Goal: Task Accomplishment & Management: Use online tool/utility

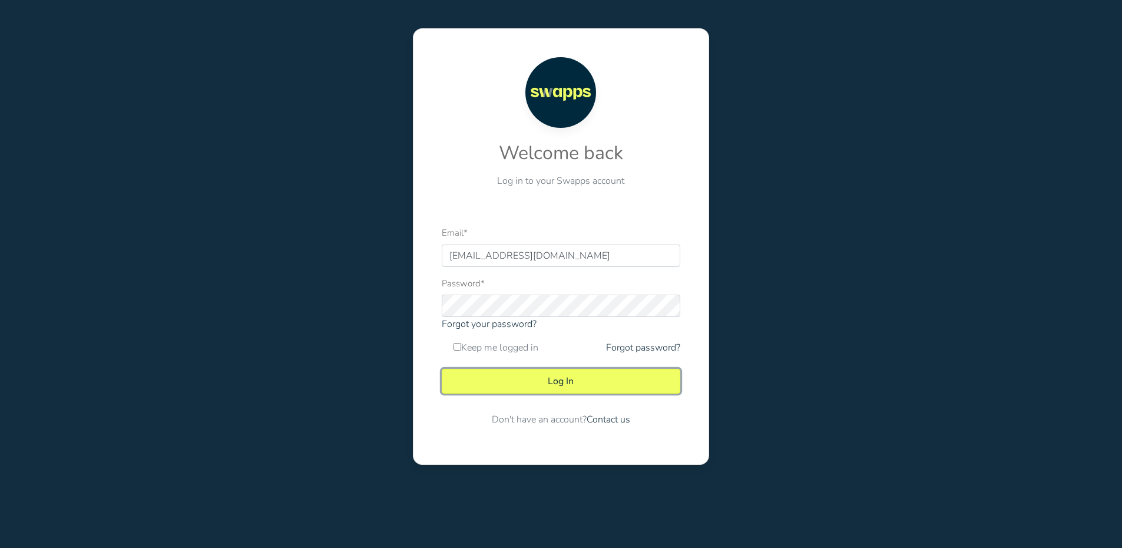
click at [555, 383] on button "Log In" at bounding box center [561, 381] width 239 height 25
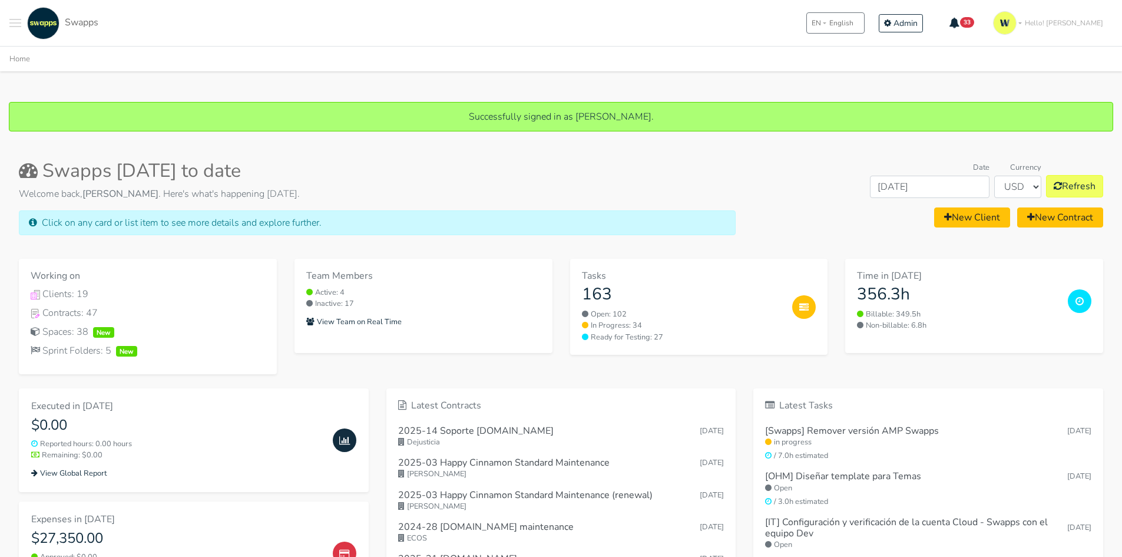
click at [13, 25] on button "Toggle navigation menu" at bounding box center [15, 23] width 12 height 32
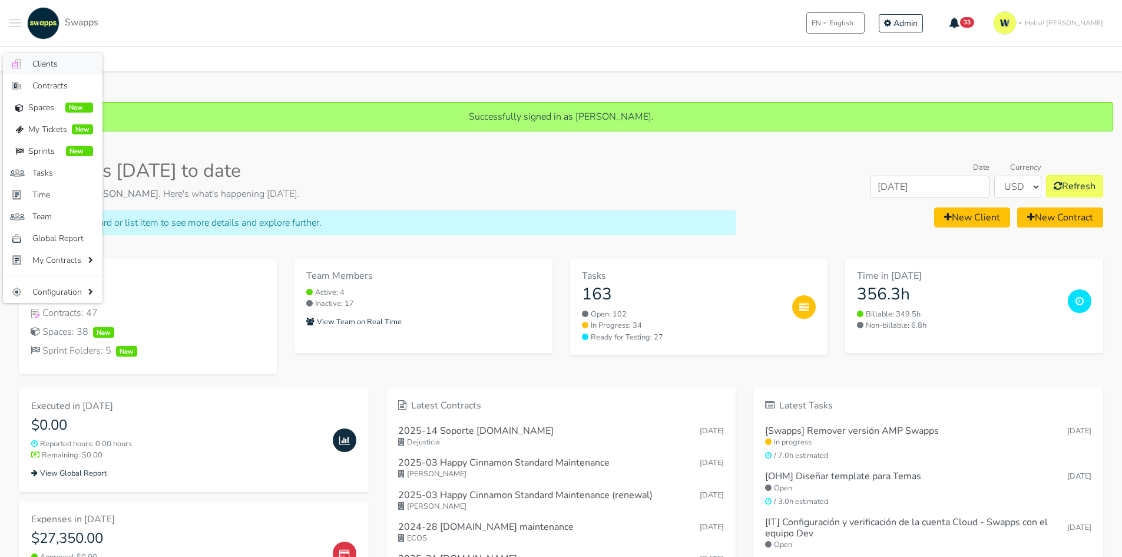
click at [54, 63] on span "Clients" at bounding box center [62, 64] width 61 height 12
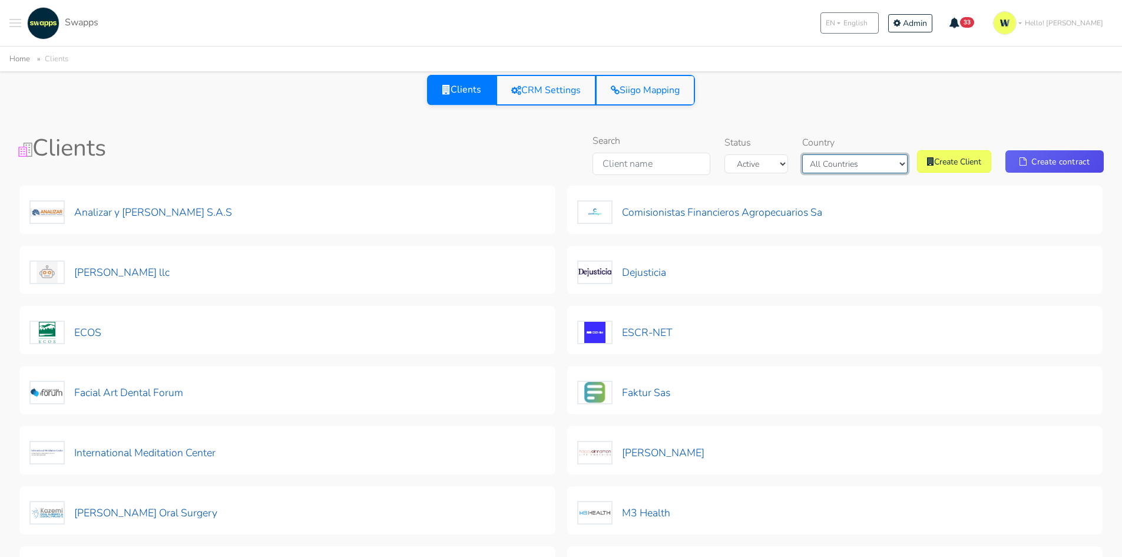
click at [844, 168] on select "All Countries Colombia USA" at bounding box center [854, 163] width 105 height 19
click at [822, 154] on select "All Countries Colombia USA" at bounding box center [854, 163] width 105 height 19
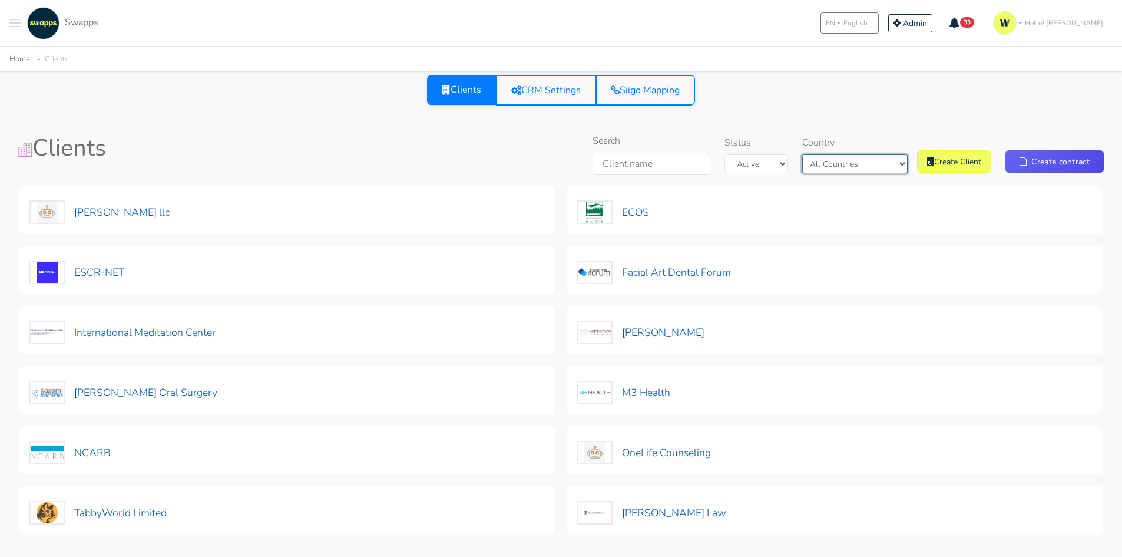
click at [871, 166] on select "All Countries Colombia USA" at bounding box center [854, 163] width 105 height 19
select select "Colombia"
click at [830, 154] on select "All Countries Colombia USA" at bounding box center [854, 163] width 105 height 19
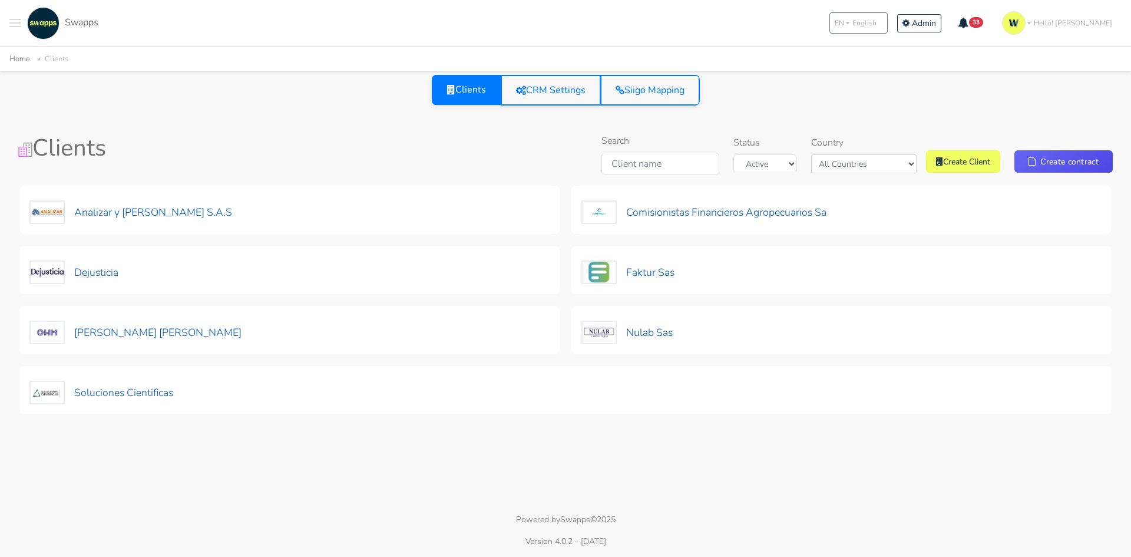
click at [519, 120] on div "Clients CRM Settings Siigo Mapping Clients Search Status Active Archived Countr…" at bounding box center [566, 247] width 1104 height 345
click at [98, 276] on button "Dejusticia" at bounding box center [74, 272] width 90 height 25
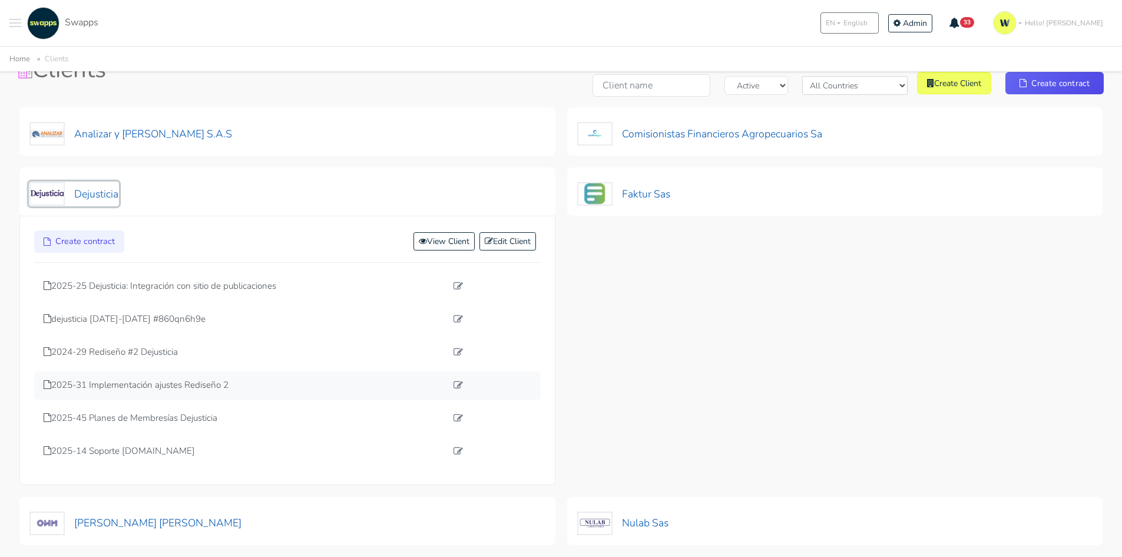
scroll to position [193, 0]
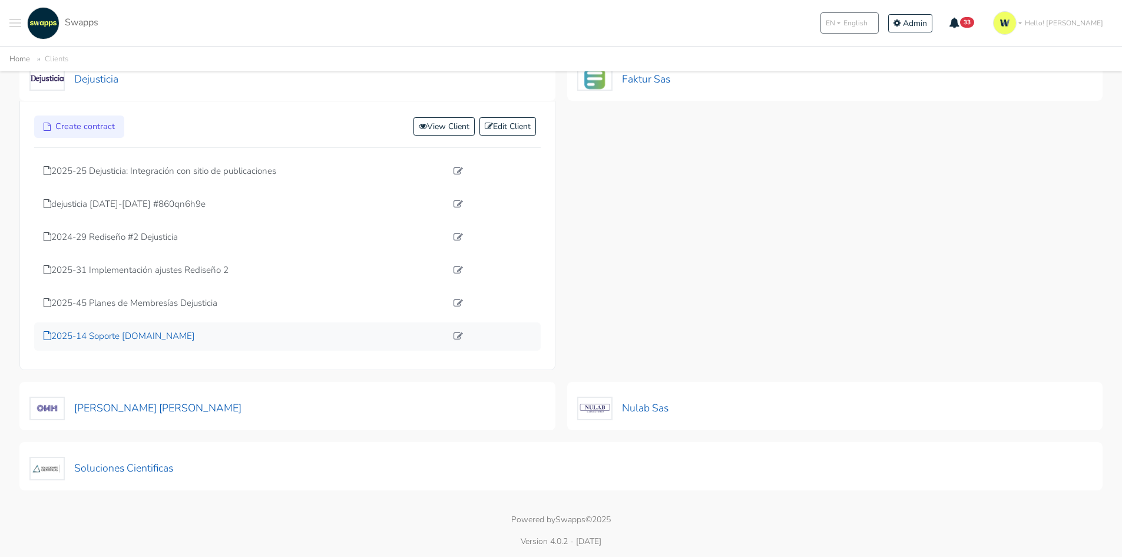
click at [142, 339] on p "2025-14 Soporte [DOMAIN_NAME]" at bounding box center [245, 336] width 403 height 14
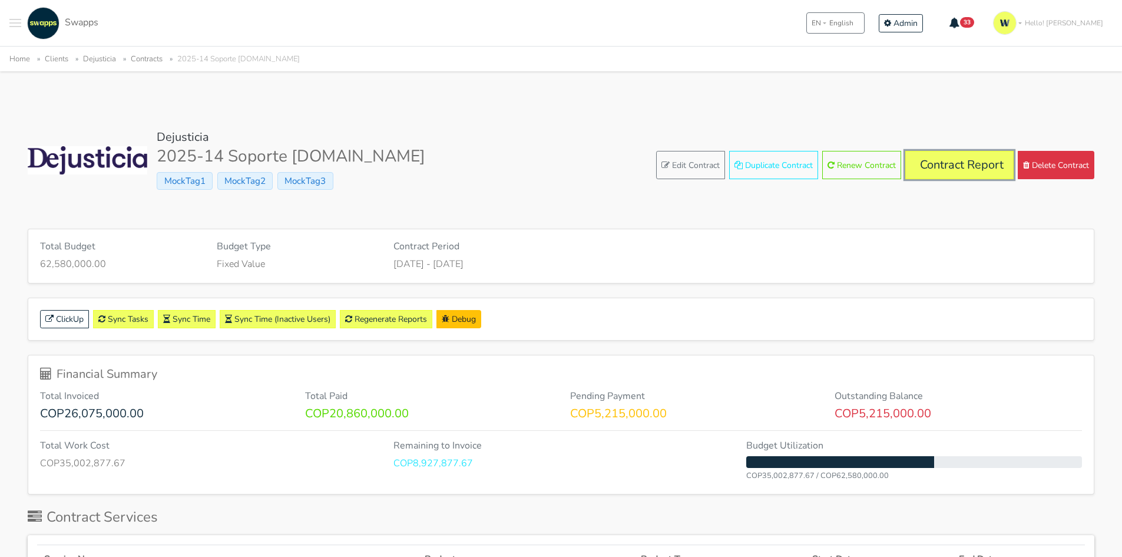
click at [977, 166] on link "Contract Report" at bounding box center [959, 165] width 108 height 28
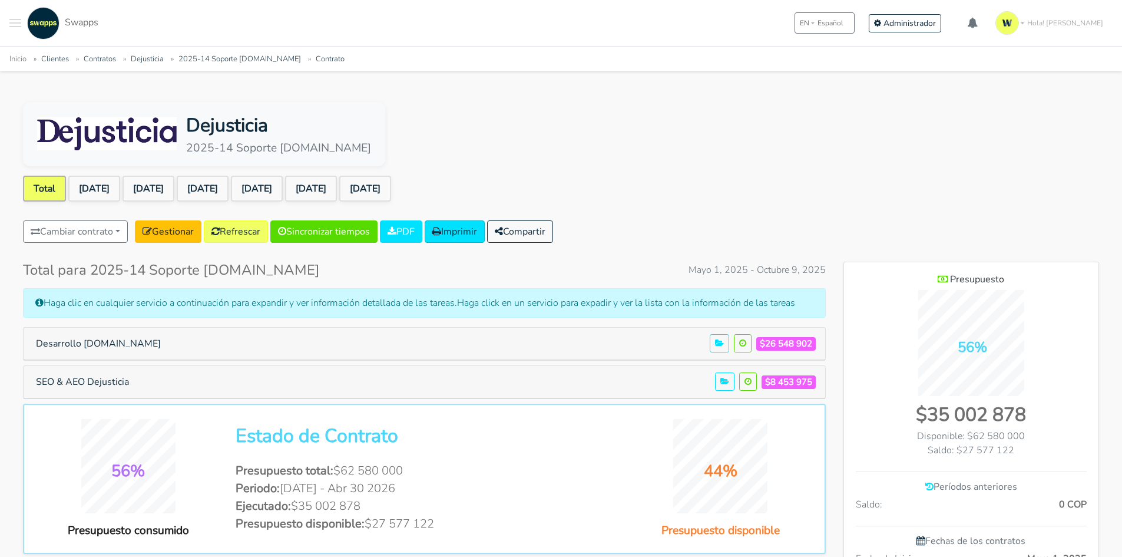
scroll to position [871, 255]
click at [337, 190] on link "[DATE]" at bounding box center [311, 189] width 52 height 26
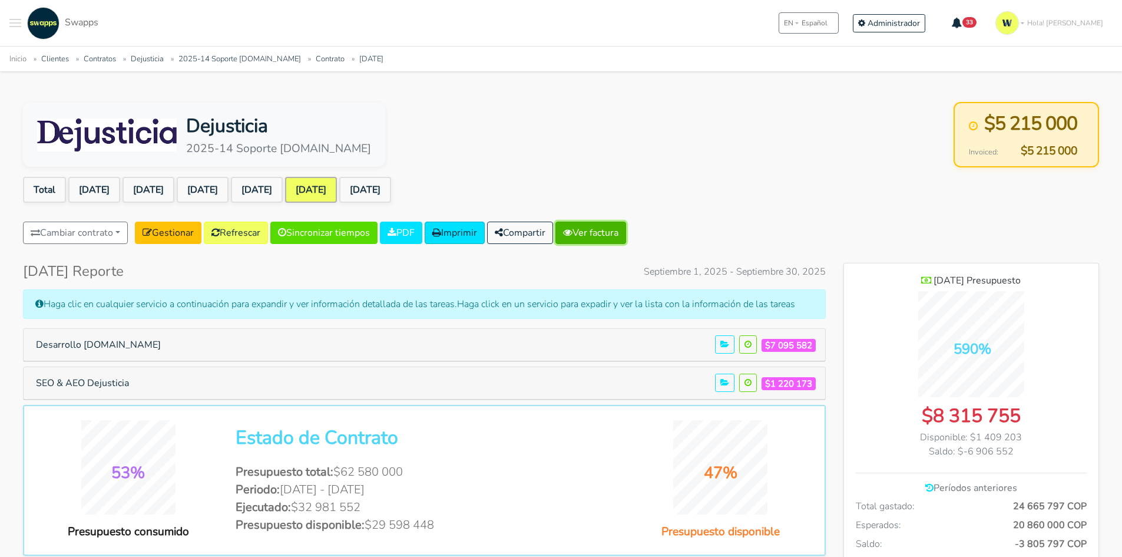
click at [623, 233] on link "Ver factura" at bounding box center [590, 232] width 71 height 22
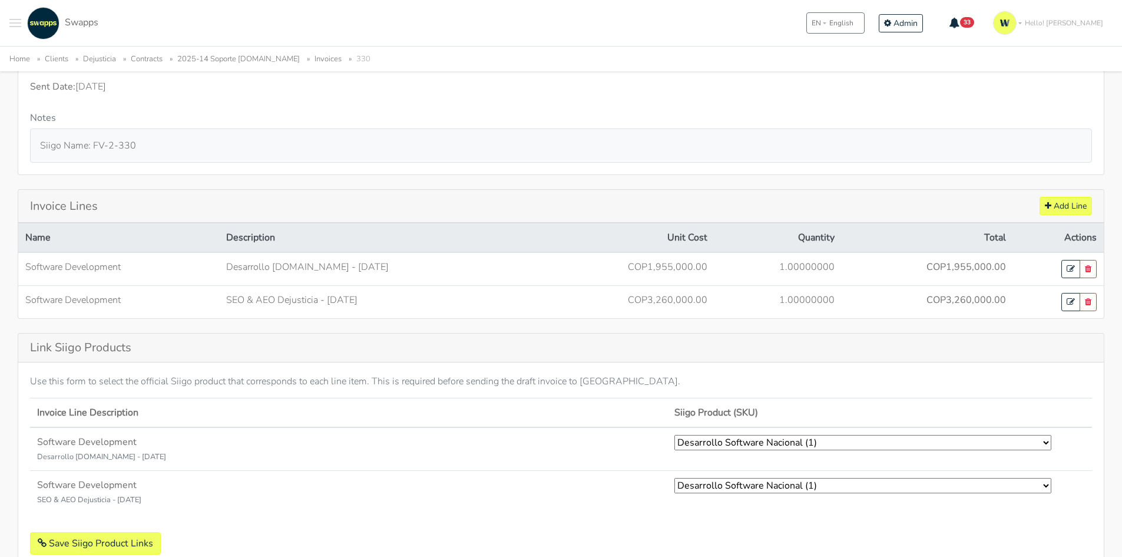
scroll to position [353, 0]
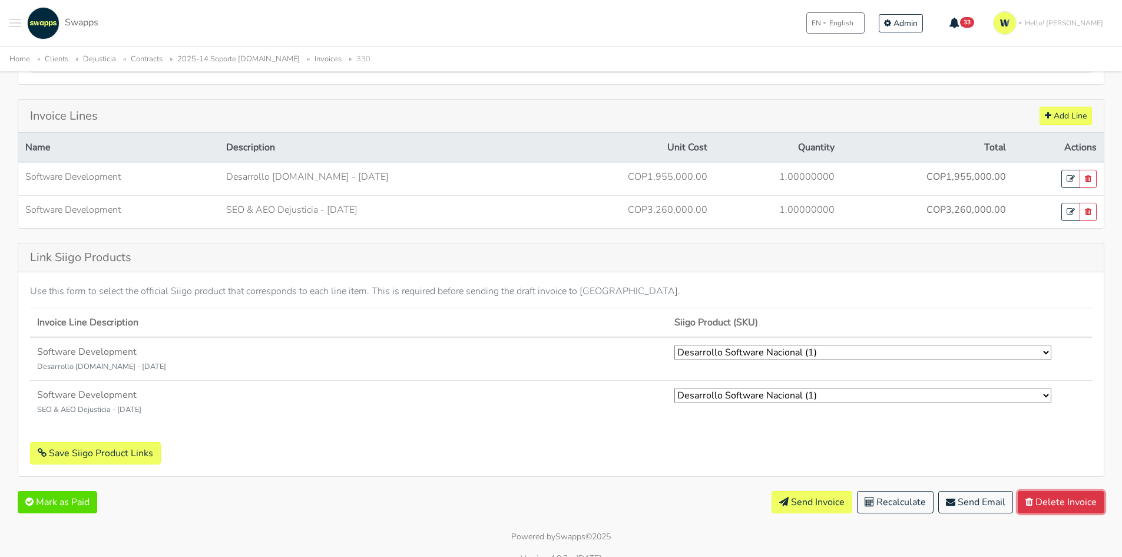
click at [1075, 503] on button "Delete Invoice" at bounding box center [1061, 502] width 87 height 22
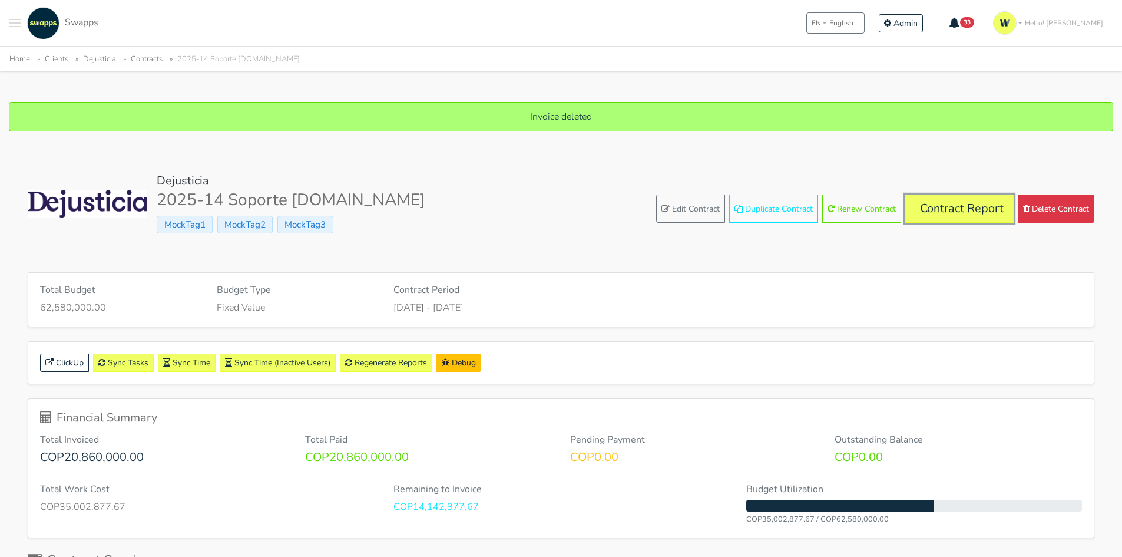
click at [946, 213] on link "Contract Report" at bounding box center [959, 208] width 108 height 28
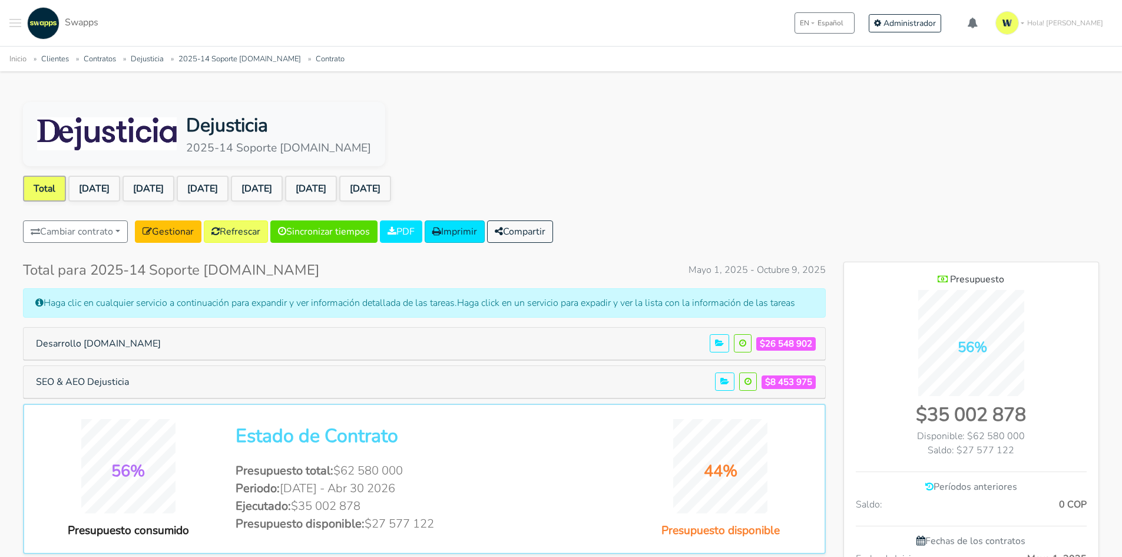
scroll to position [871, 255]
click at [337, 186] on link "[DATE]" at bounding box center [311, 189] width 52 height 26
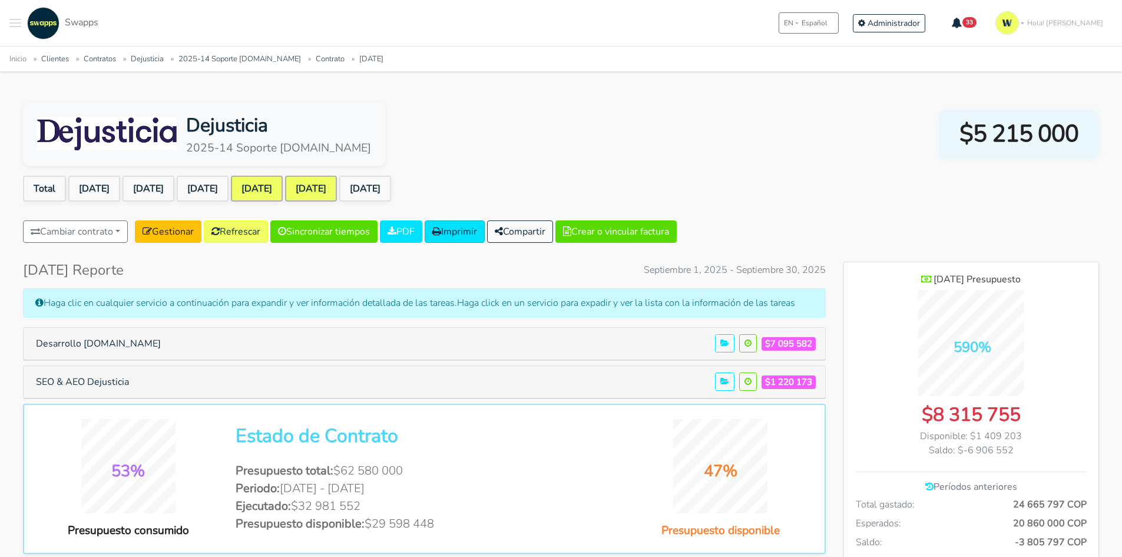
click at [276, 188] on link "[DATE]" at bounding box center [257, 189] width 52 height 26
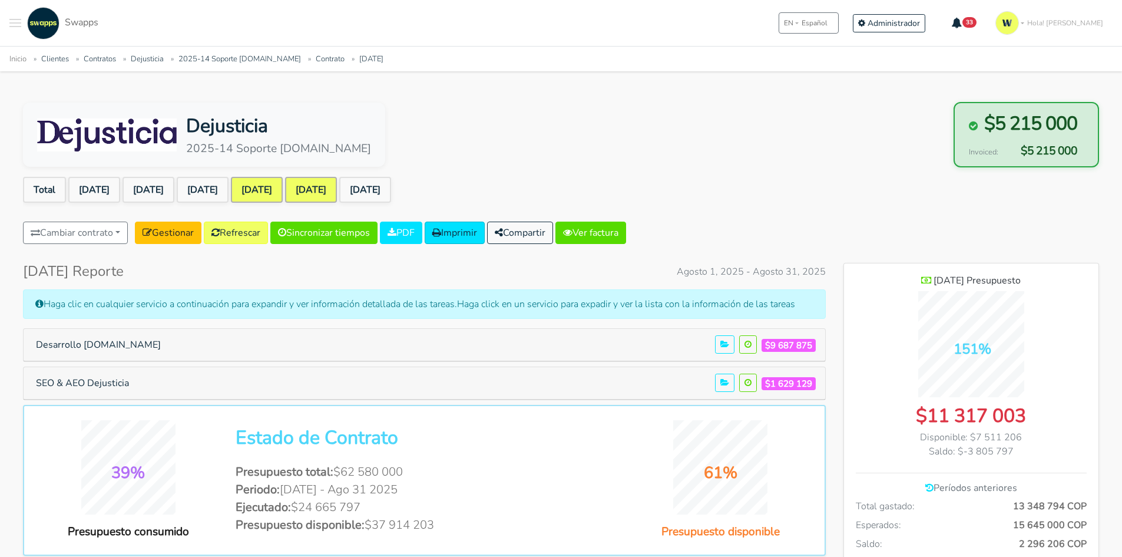
click at [337, 191] on link "[DATE]" at bounding box center [311, 190] width 52 height 26
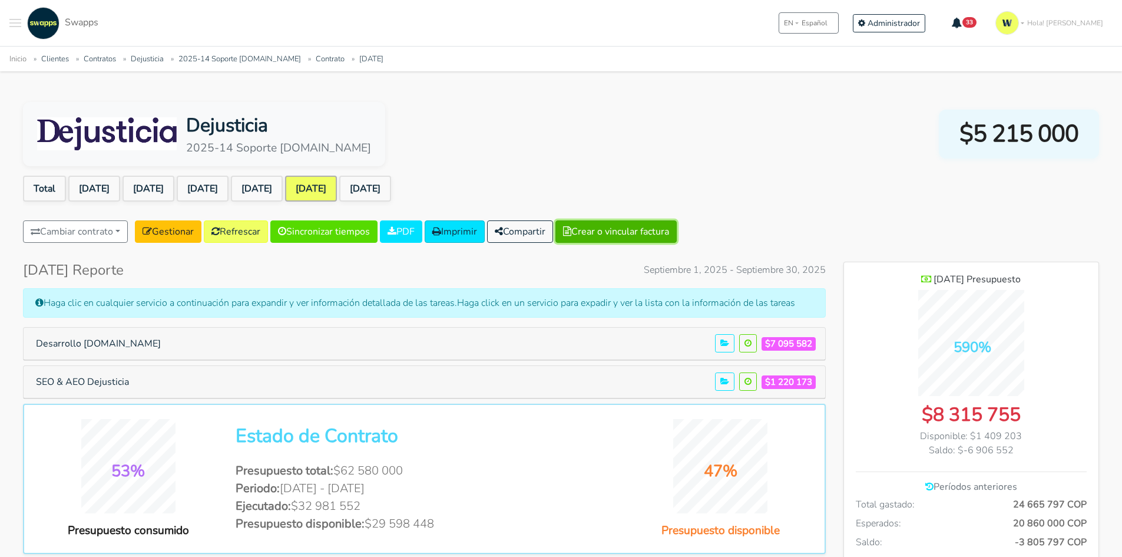
click at [648, 239] on button "Crear o vincular factura" at bounding box center [615, 231] width 121 height 22
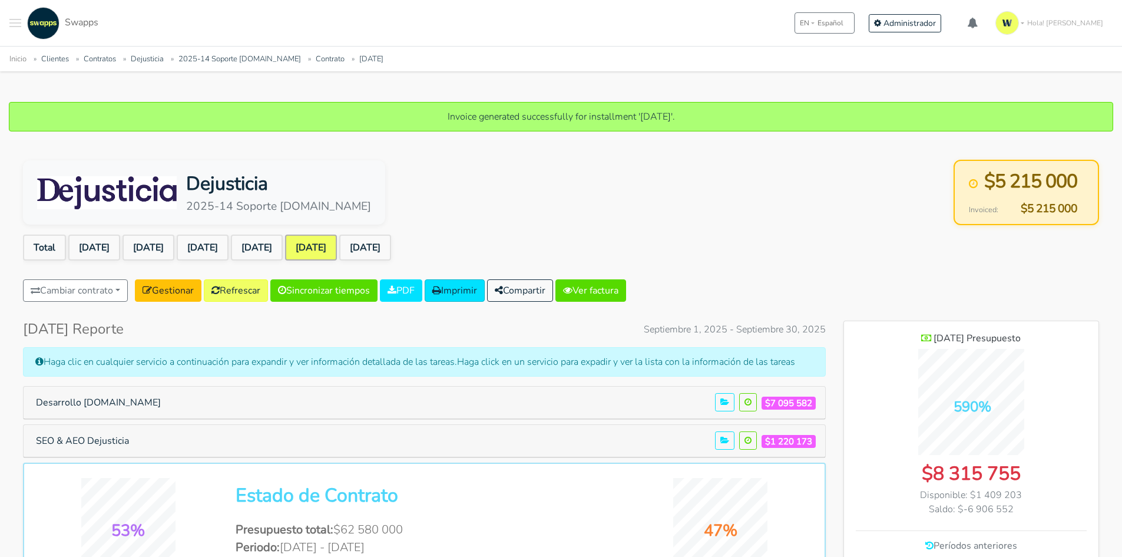
scroll to position [957, 255]
click at [600, 300] on link "Ver factura" at bounding box center [590, 290] width 71 height 22
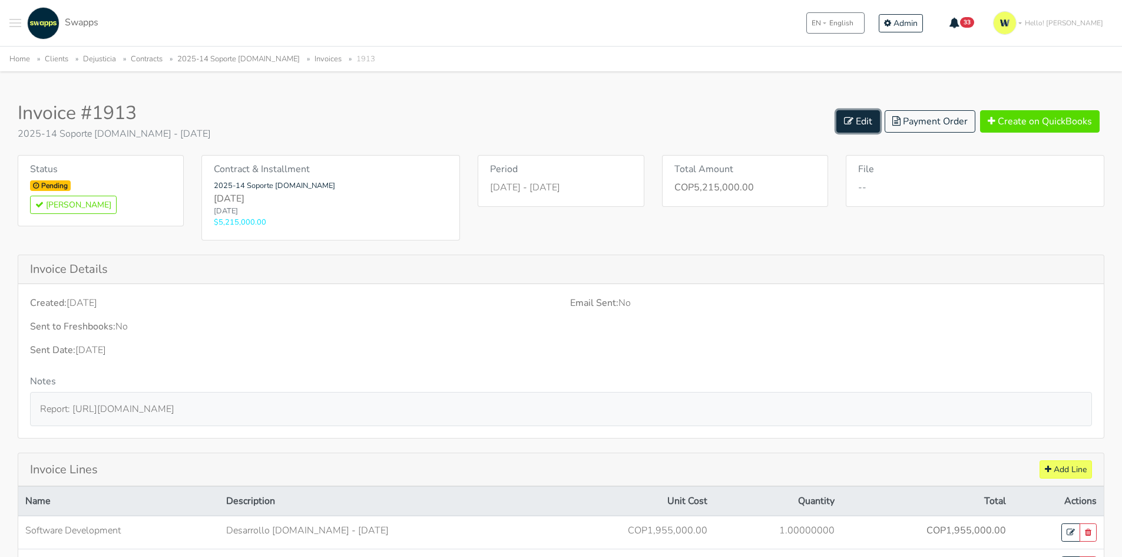
click at [858, 117] on link "Edit" at bounding box center [858, 121] width 44 height 22
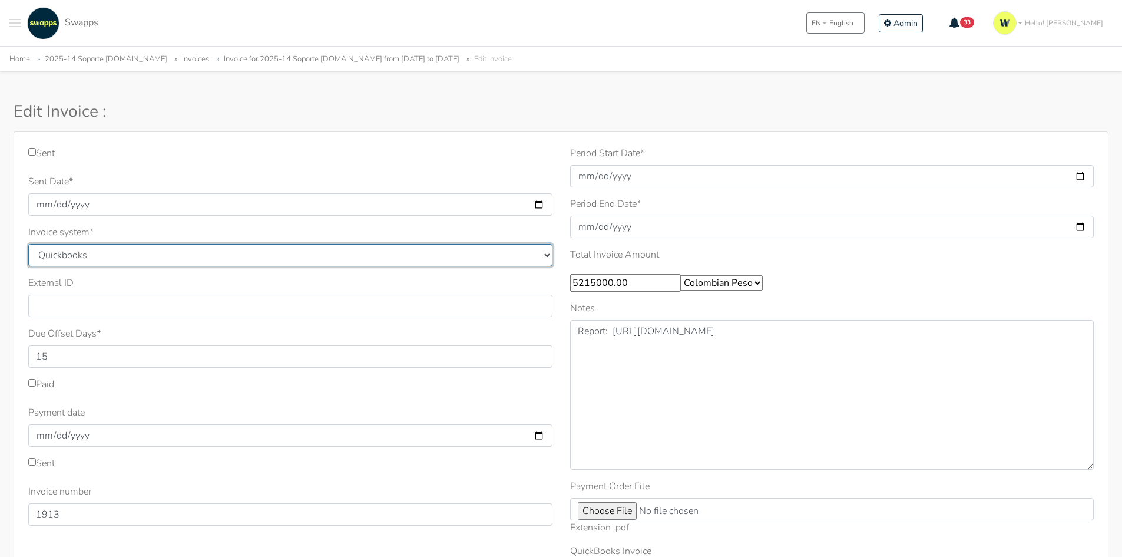
click at [102, 257] on select "Quickbooks Samba [GEOGRAPHIC_DATA]" at bounding box center [290, 255] width 524 height 22
select select "siigo"
click at [28, 244] on select "Quickbooks Samba Siigo" at bounding box center [290, 255] width 524 height 22
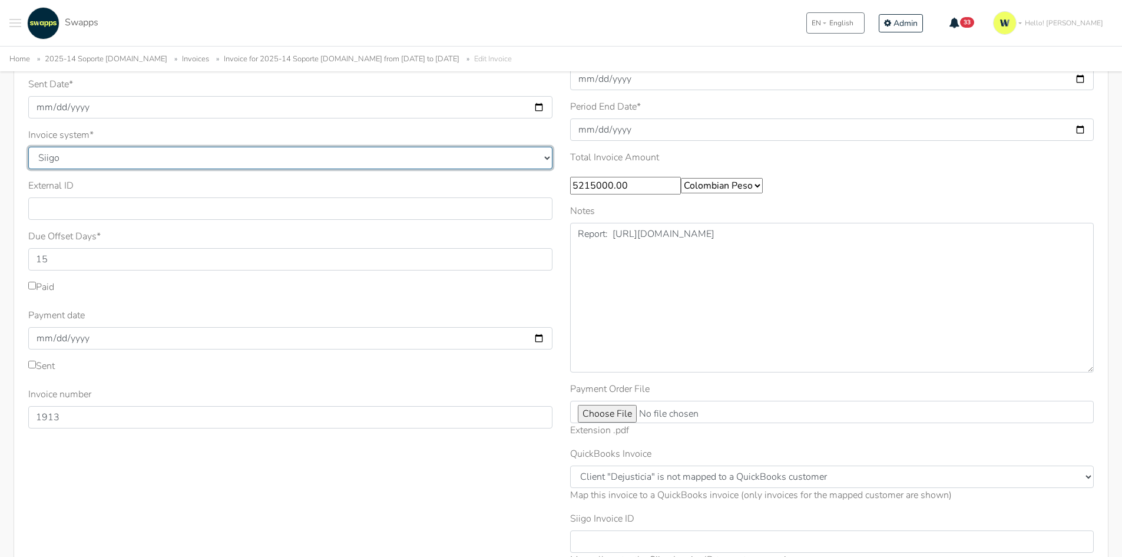
scroll to position [118, 0]
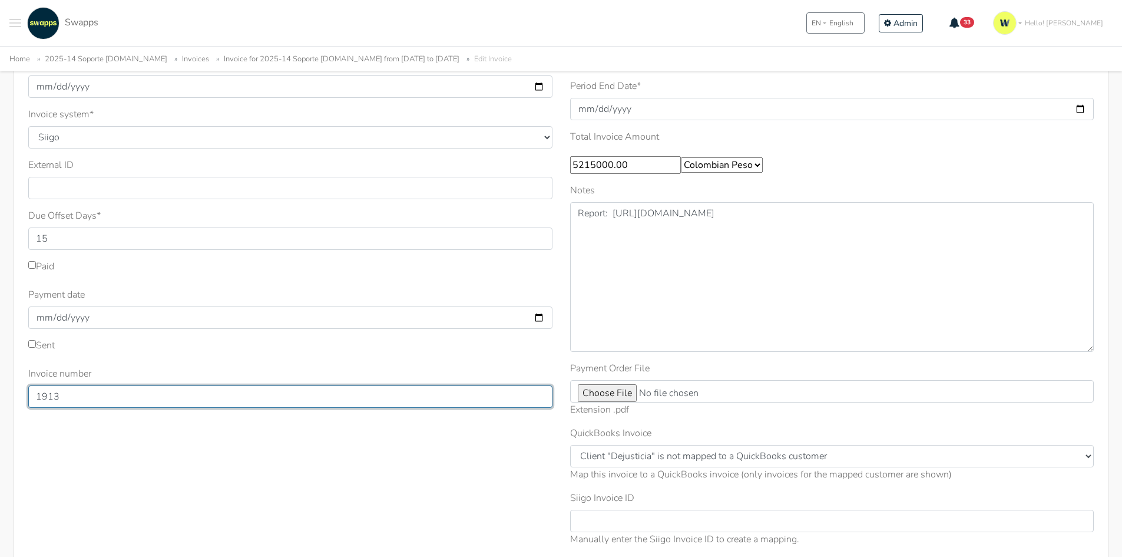
drag, startPoint x: 72, startPoint y: 395, endPoint x: 0, endPoint y: 386, distance: 72.4
click at [0, 386] on div "Sent Sent Date * 2025-10-09 Invoice system * Quickbooks Samba Siigo * 15 1913" at bounding box center [561, 306] width 1122 height 584
type input "331"
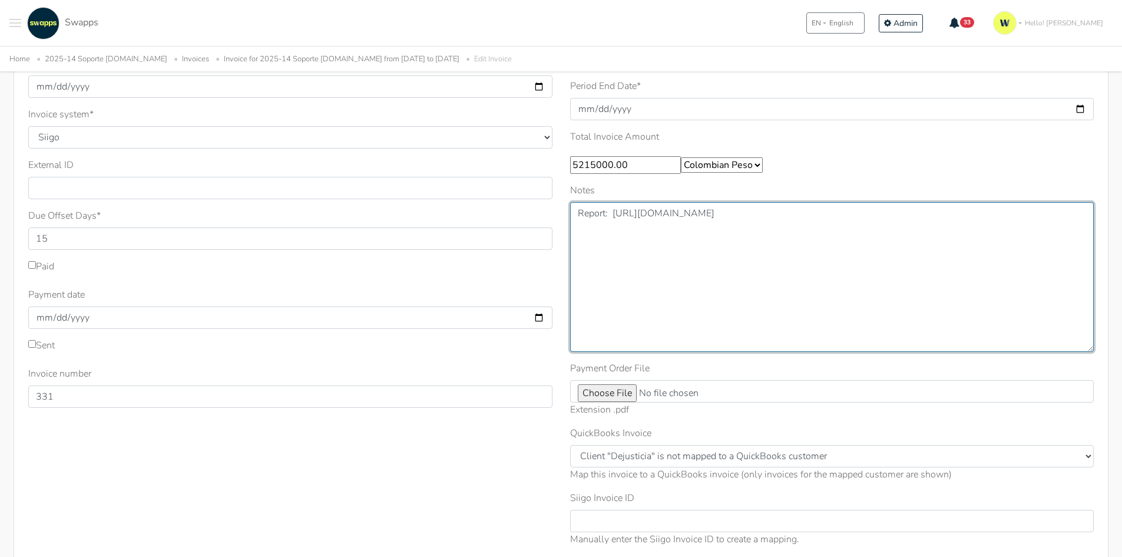
click at [776, 328] on textarea "Report: [URL][DOMAIN_NAME]" at bounding box center [832, 277] width 524 height 150
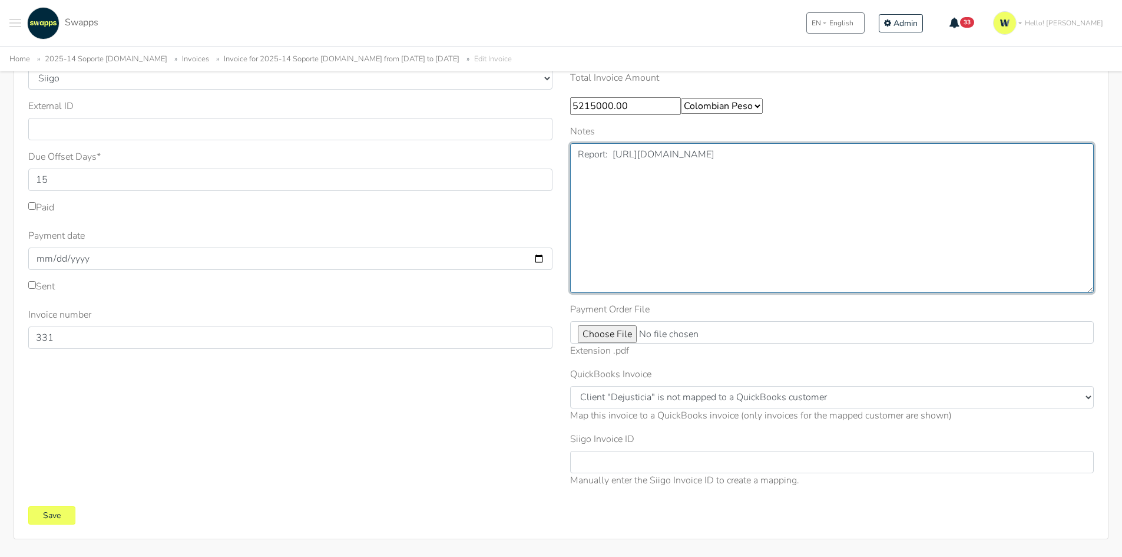
scroll to position [220, 0]
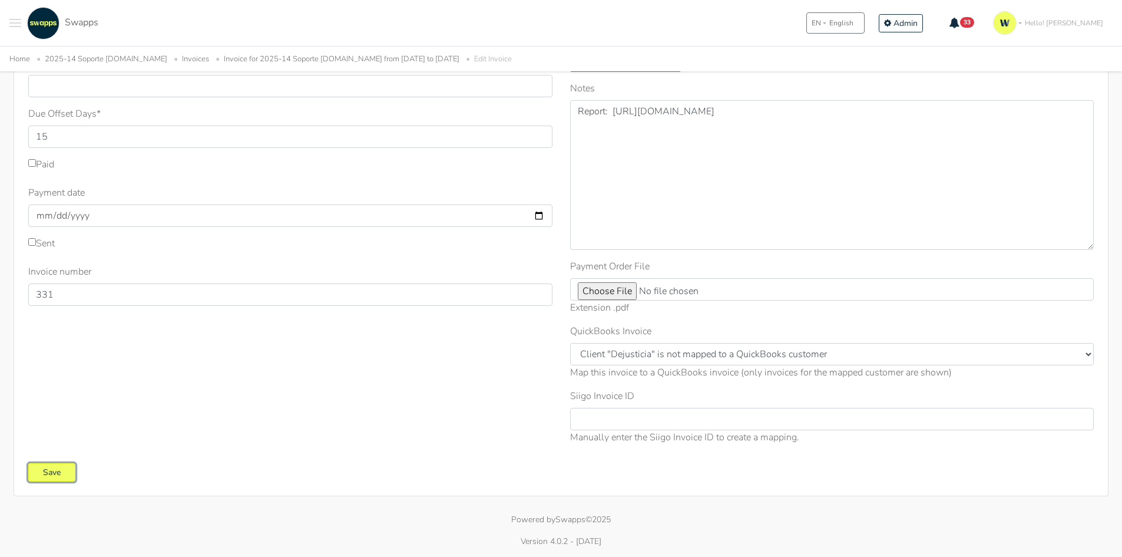
click at [54, 475] on input "Save" at bounding box center [51, 472] width 47 height 18
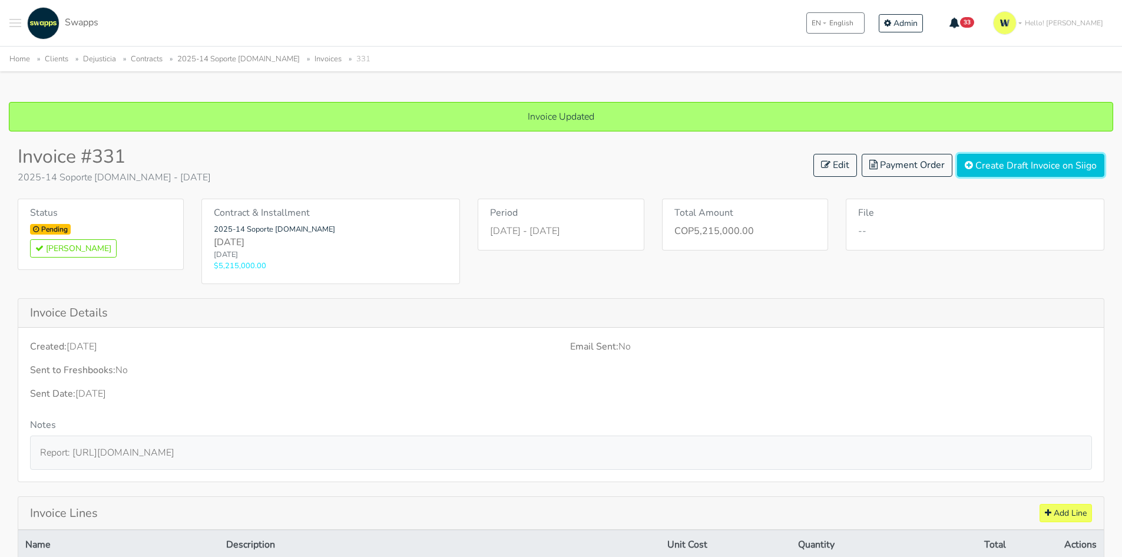
click at [1037, 167] on button "Create Draft Invoice on Siigo" at bounding box center [1030, 165] width 147 height 23
click at [830, 162] on icon at bounding box center [825, 164] width 9 height 9
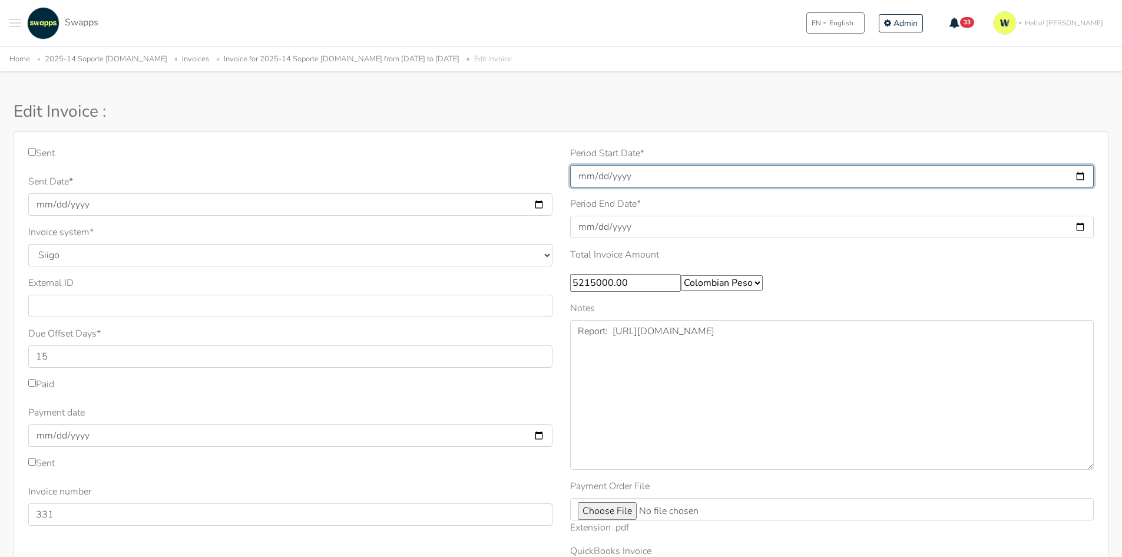
click at [646, 177] on input "[DATE]" at bounding box center [832, 176] width 524 height 22
click at [1083, 176] on input "2025-09-01" at bounding box center [832, 176] width 524 height 22
type input "2025-10-09"
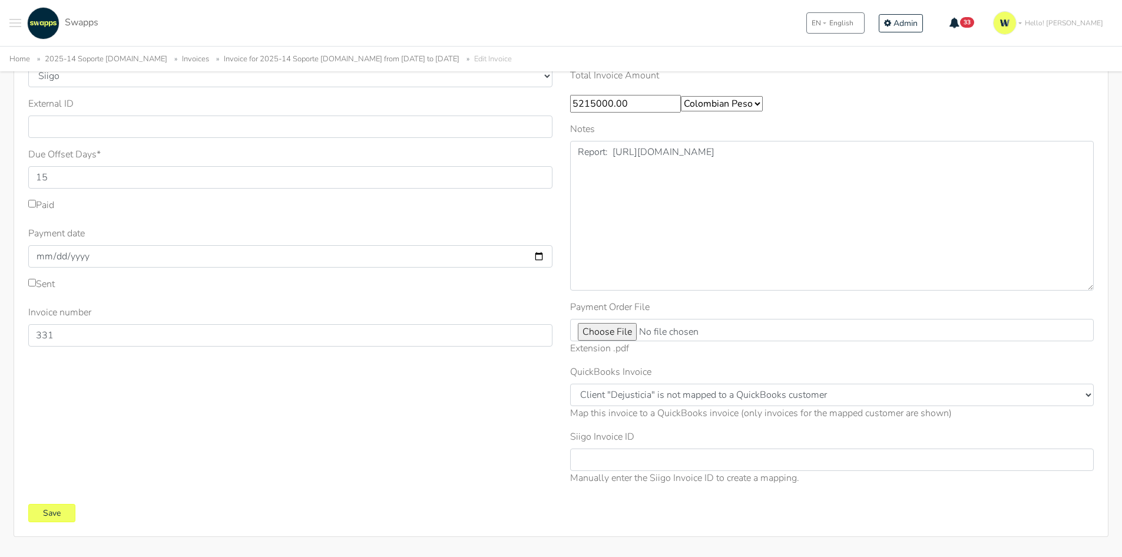
scroll to position [220, 0]
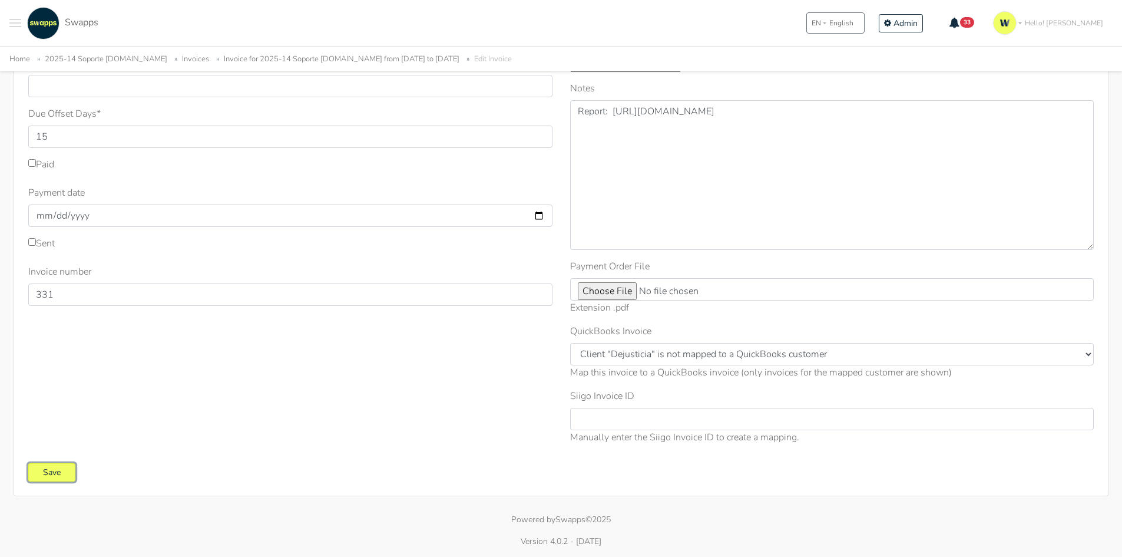
click at [50, 480] on input "Save" at bounding box center [51, 472] width 47 height 18
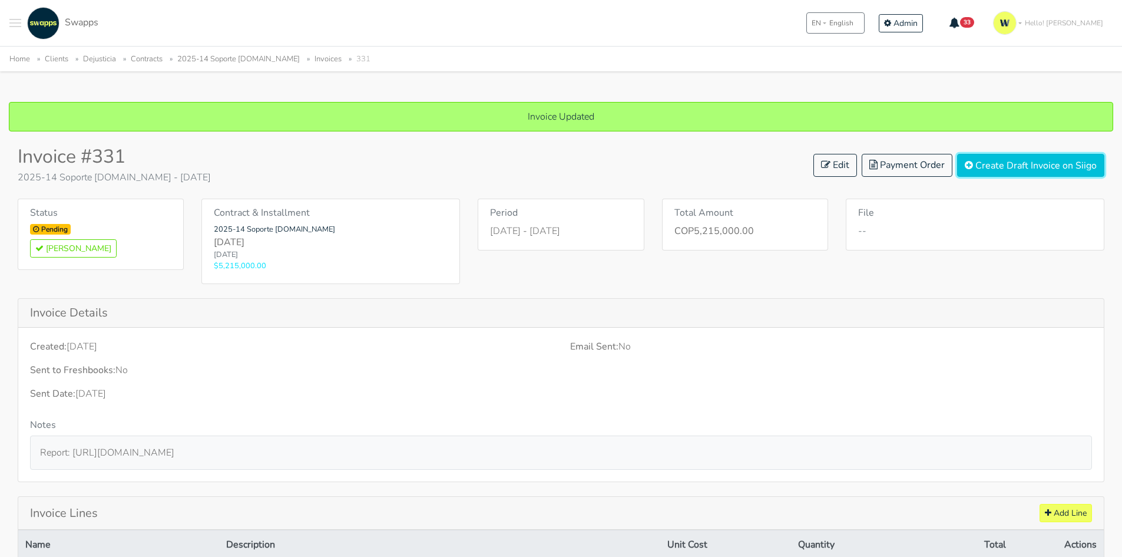
click at [1034, 170] on button "Create Draft Invoice on Siigo" at bounding box center [1030, 165] width 147 height 23
click at [832, 164] on link "Edit" at bounding box center [835, 165] width 44 height 23
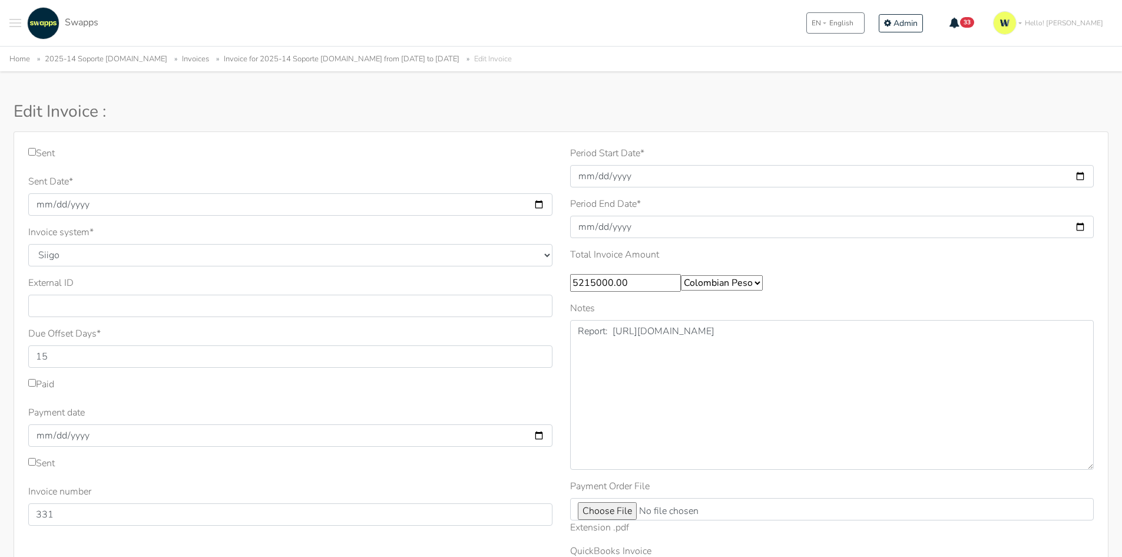
click at [29, 151] on input "Sent" at bounding box center [32, 152] width 8 height 8
click at [31, 152] on input "Sent" at bounding box center [32, 152] width 8 height 8
checkbox input "false"
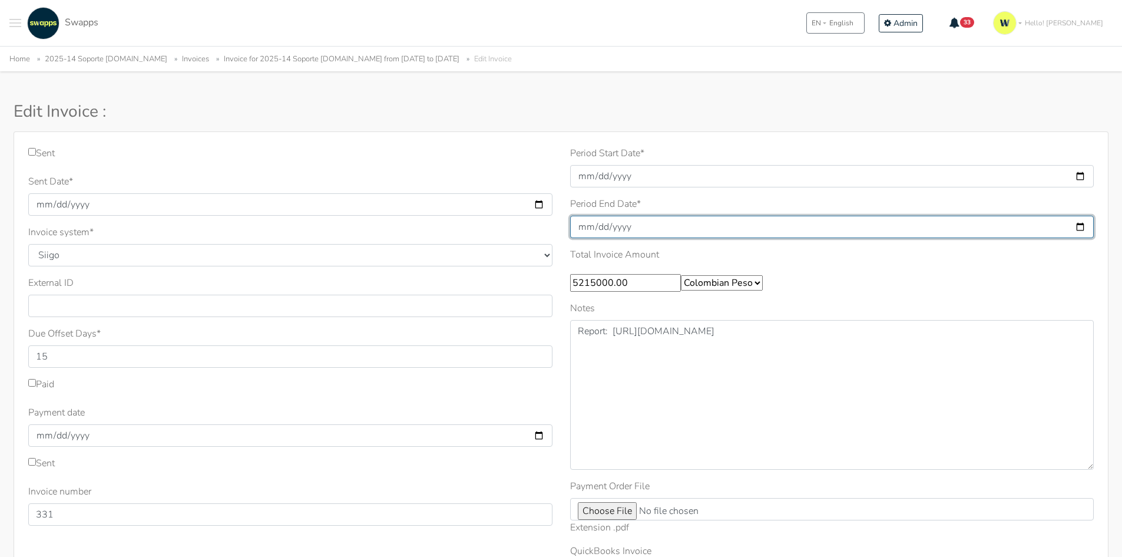
click at [642, 227] on input "2025-09-30" at bounding box center [832, 227] width 524 height 22
click at [1080, 225] on input "2025-09-30" at bounding box center [832, 227] width 524 height 22
type input "2025-10-09"
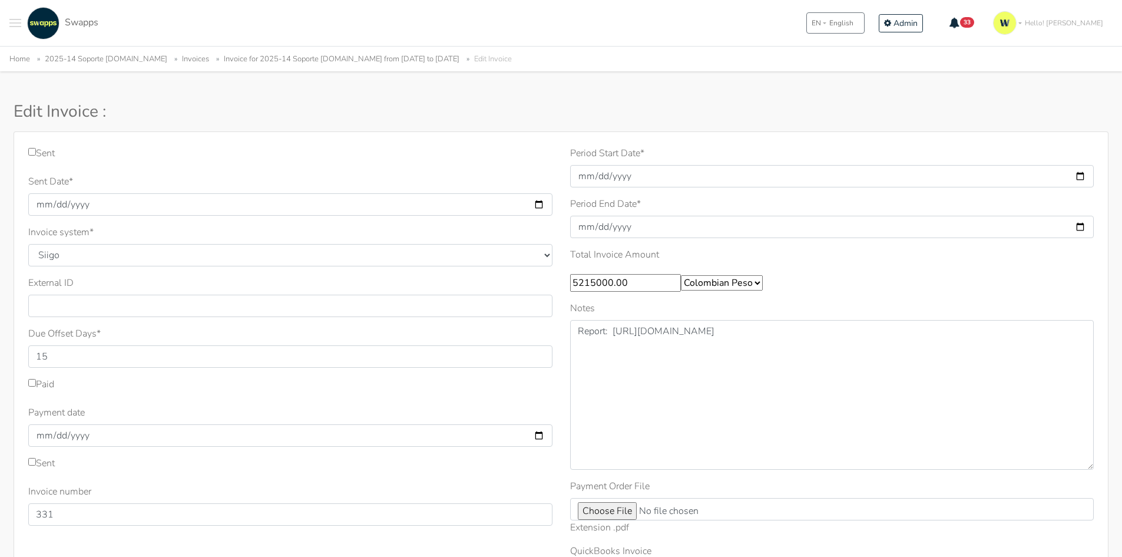
click at [788, 257] on div "Total Invoice Amount 5215000.00 Colombian Peso US Dollar" at bounding box center [832, 269] width 524 height 44
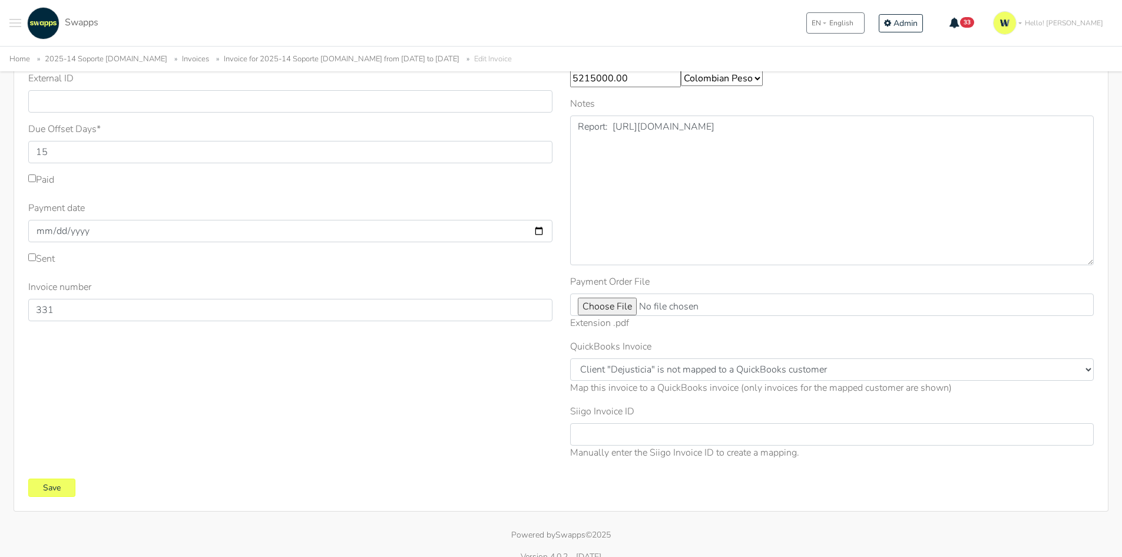
scroll to position [220, 0]
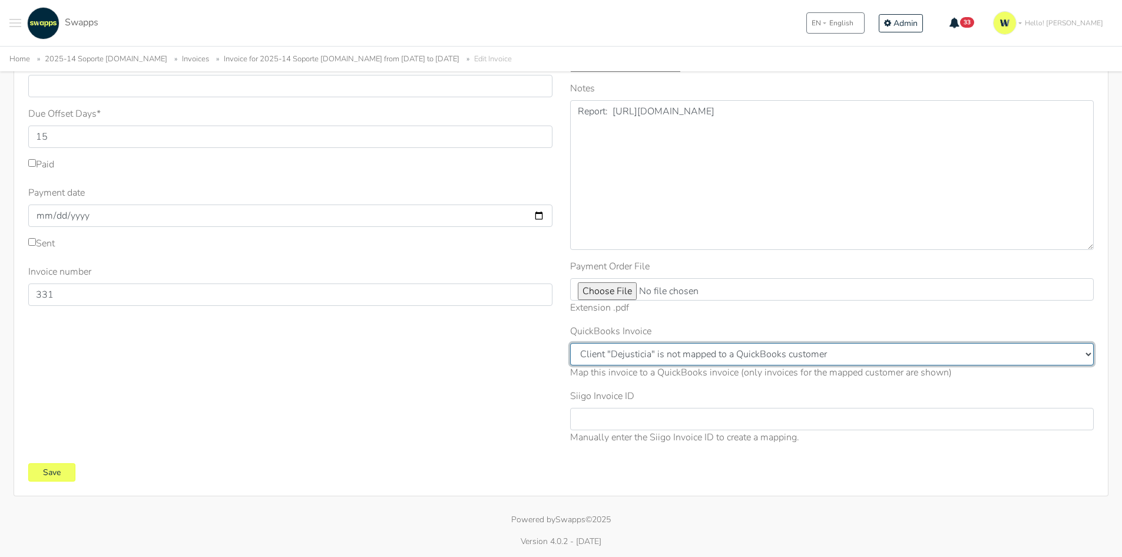
click at [675, 356] on select "Client "Dejusticia" is not mapped to a QuickBooks customer" at bounding box center [832, 354] width 524 height 22
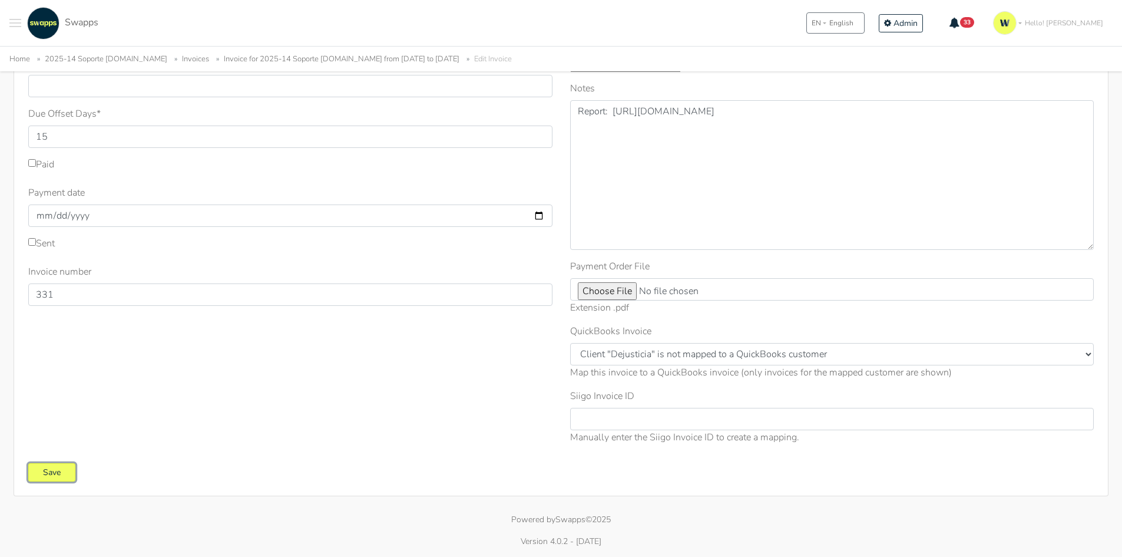
click at [38, 466] on input "Save" at bounding box center [51, 472] width 47 height 18
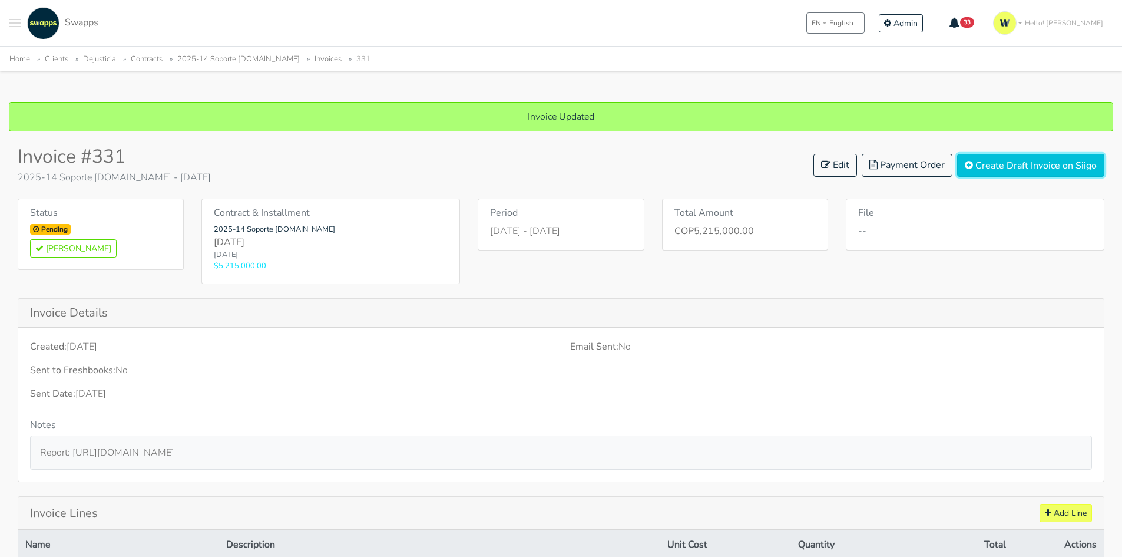
click at [1052, 167] on button "Create Draft Invoice on Siigo" at bounding box center [1030, 165] width 147 height 23
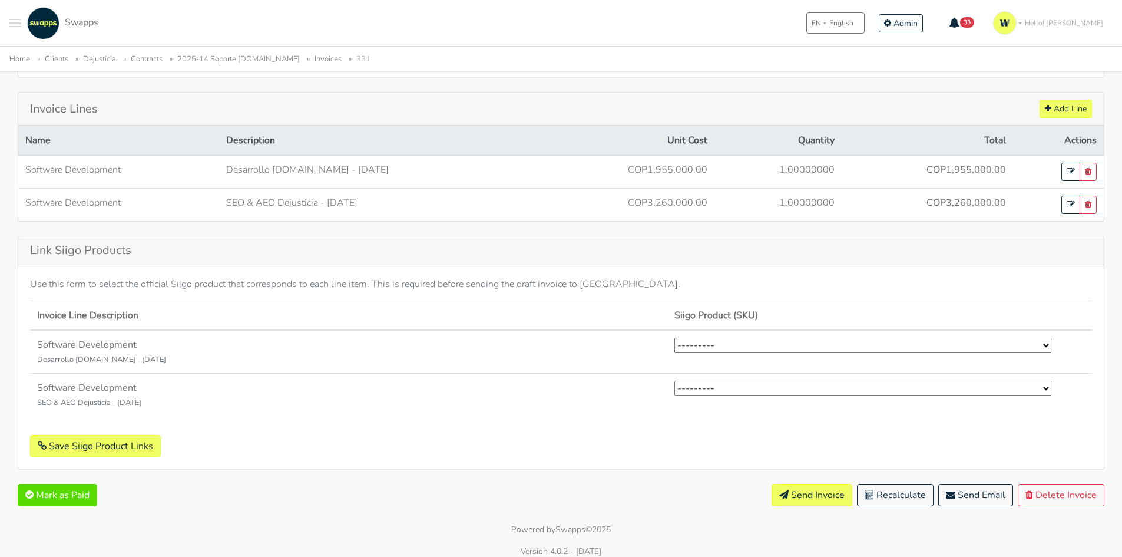
scroll to position [414, 0]
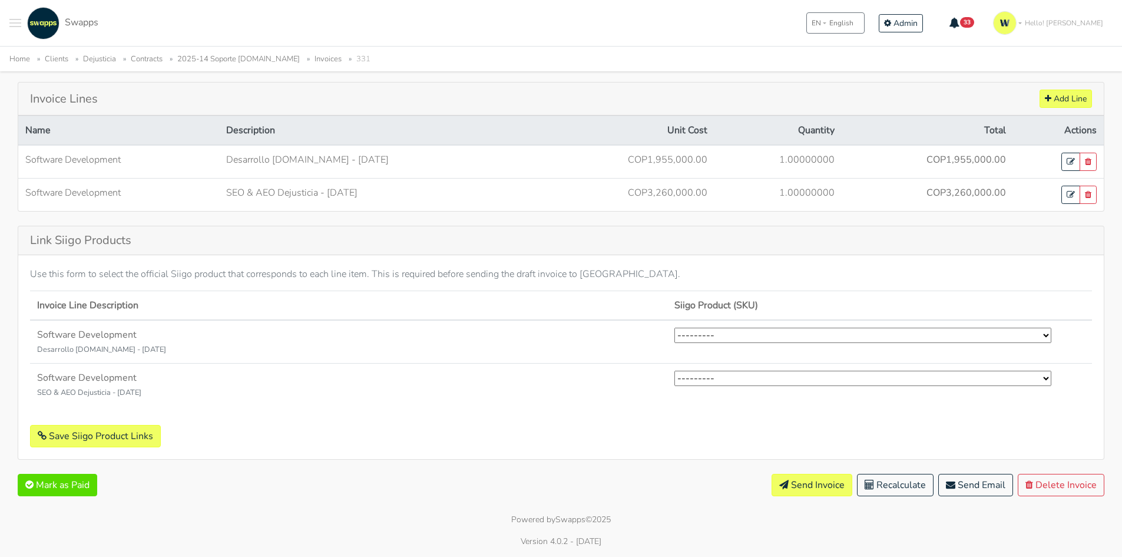
click at [704, 340] on select "--------- Desarrollo Software Exterior (2) Desarrollo Software Nacional (1) Ges…" at bounding box center [862, 334] width 377 height 15
select select "2"
click at [674, 327] on select "--------- Desarrollo Software Exterior (2) Desarrollo Software Nacional (1) Ges…" at bounding box center [862, 334] width 377 height 15
click at [767, 388] on td "--------- Desarrollo Software Exterior (2) Desarrollo Software Nacional (1) Ges…" at bounding box center [879, 384] width 425 height 43
click at [750, 375] on select "--------- Desarrollo Software Exterior (2) Desarrollo Software Nacional (1) Ges…" at bounding box center [862, 377] width 377 height 15
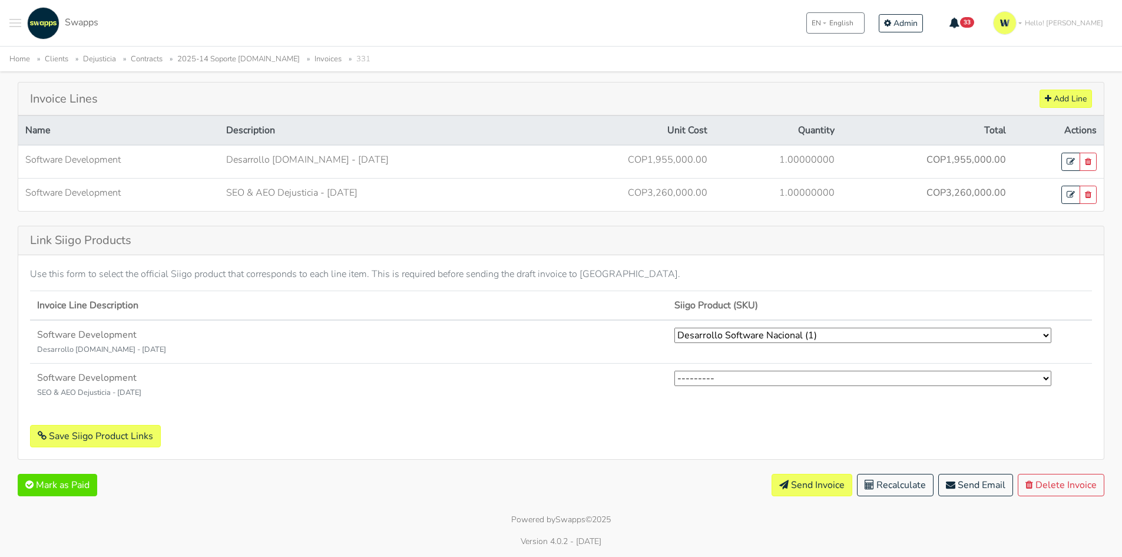
select select "2"
click at [674, 370] on select "--------- Desarrollo Software Exterior (2) Desarrollo Software Nacional (1) Ges…" at bounding box center [862, 377] width 377 height 15
click at [123, 437] on button "Save Siigo Product Links" at bounding box center [95, 436] width 131 height 22
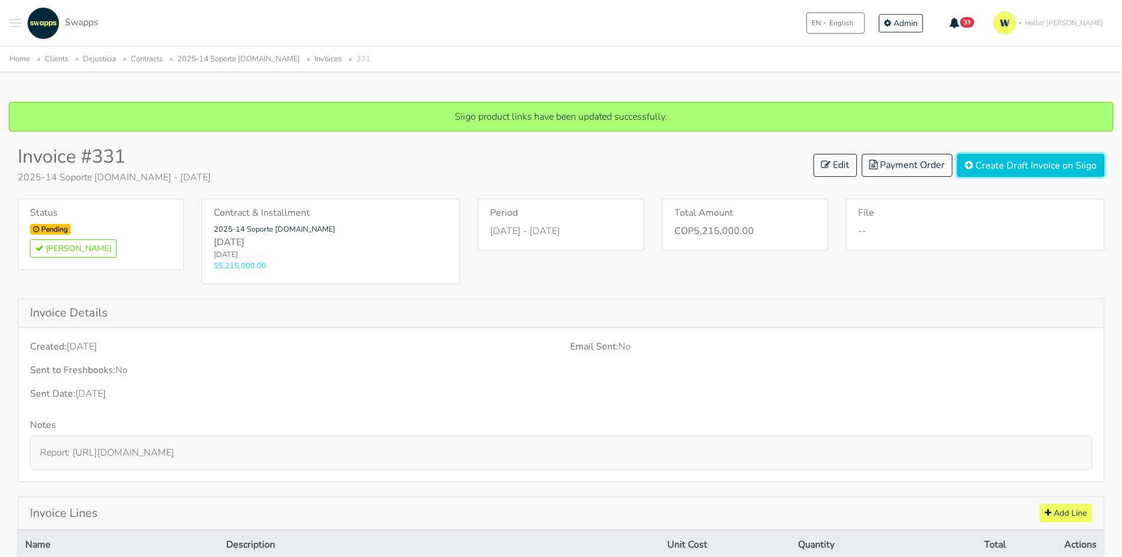
click at [1022, 164] on button "Create Draft Invoice on Siigo" at bounding box center [1030, 165] width 147 height 23
